Goal: Task Accomplishment & Management: Use online tool/utility

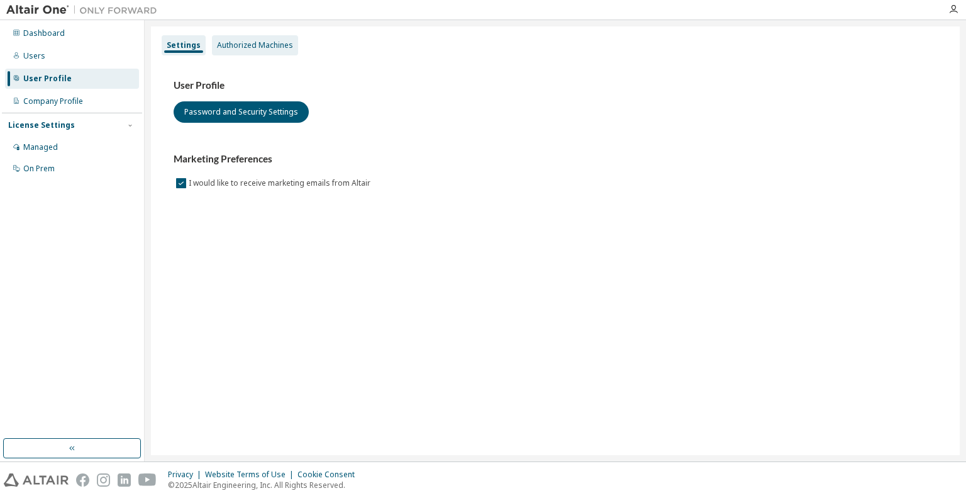
click at [272, 48] on div "Authorized Machines" at bounding box center [255, 45] width 76 height 10
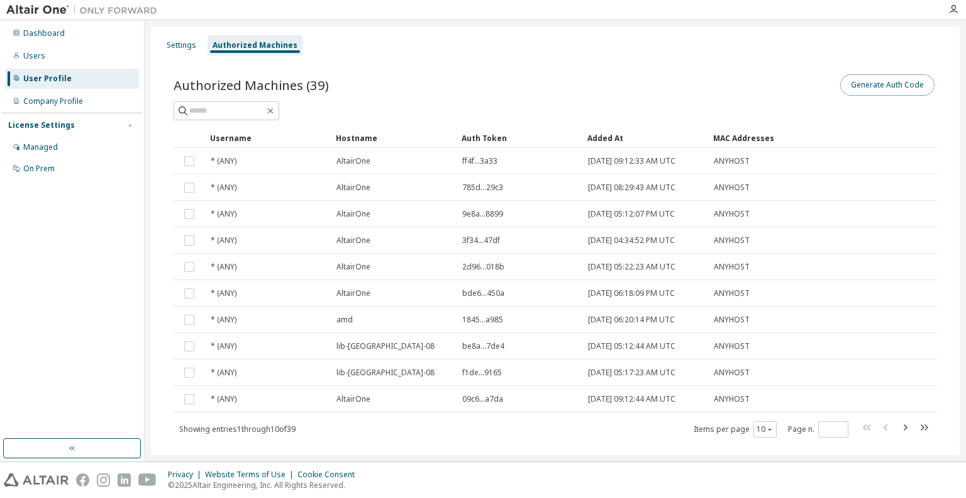
click at [895, 86] on button "Generate Auth Code" at bounding box center [888, 84] width 94 height 21
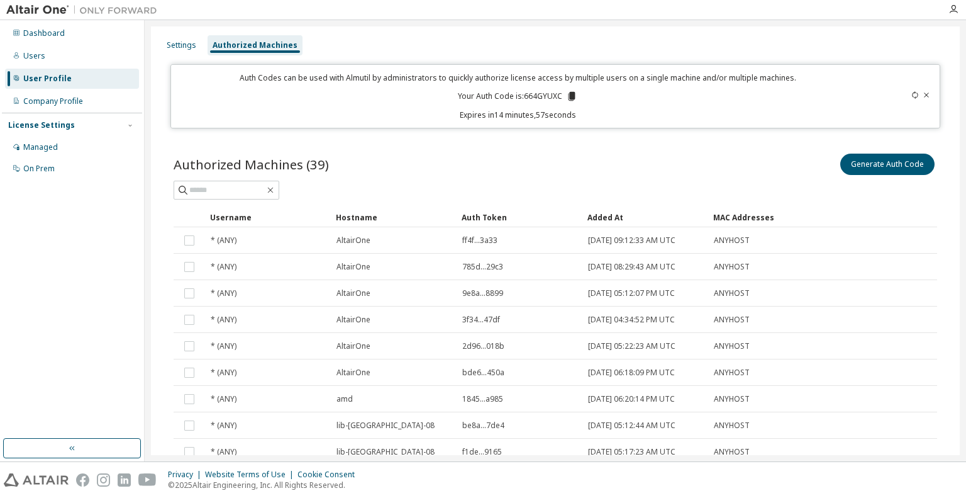
click at [566, 95] on icon at bounding box center [571, 96] width 11 height 11
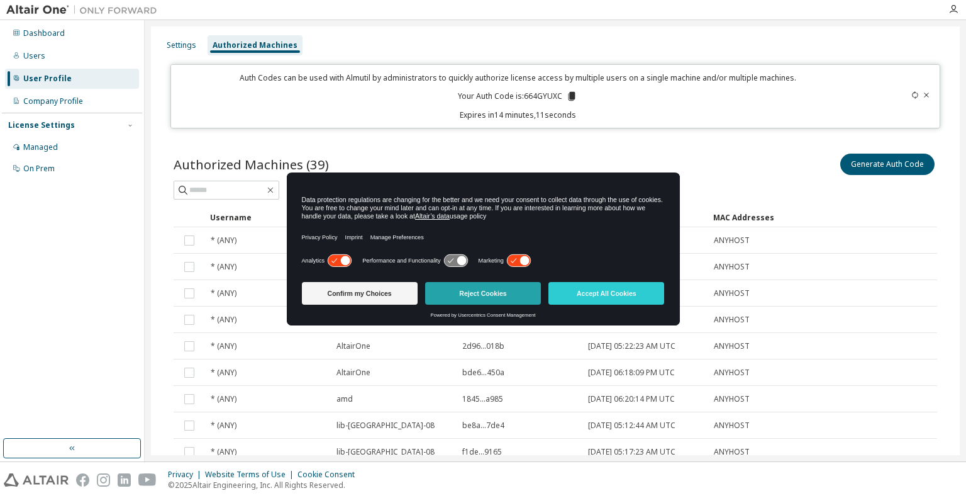
click at [511, 295] on button "Reject Cookies" at bounding box center [483, 293] width 116 height 23
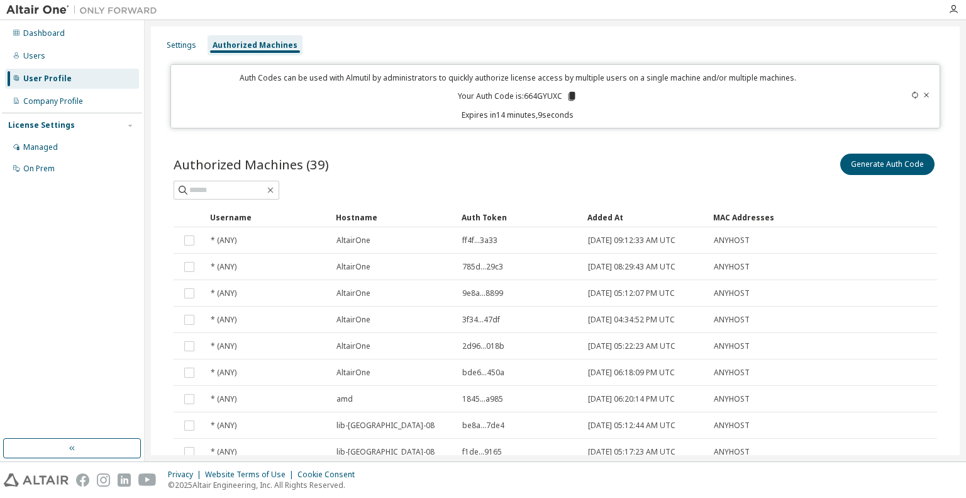
click at [709, 151] on div "Generate Auth Code" at bounding box center [747, 164] width 382 height 26
